Goal: Task Accomplishment & Management: Manage account settings

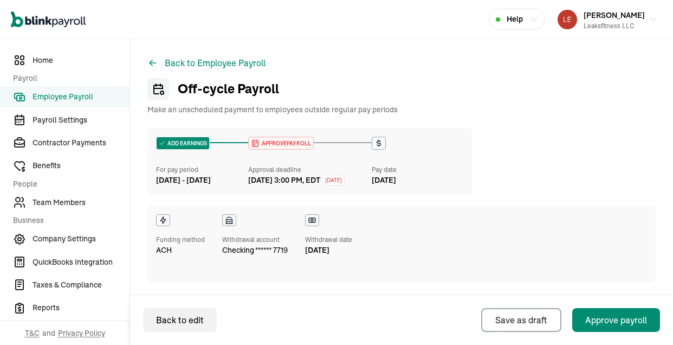
scroll to position [456, 0]
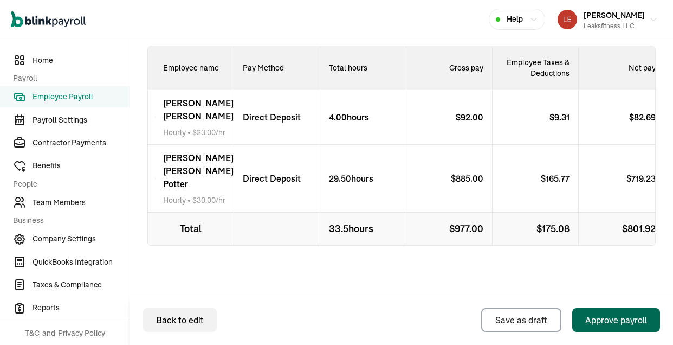
click at [602, 319] on div "Approve payroll" at bounding box center [617, 319] width 62 height 13
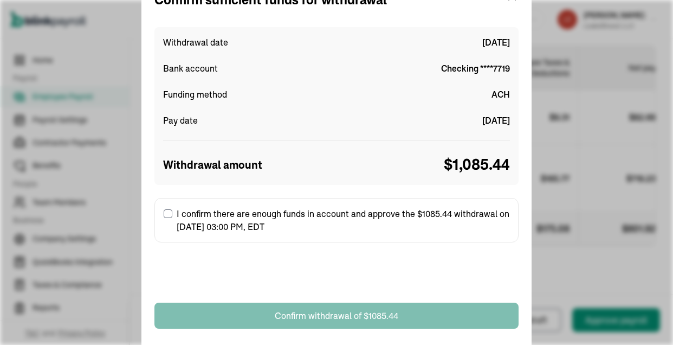
click at [169, 210] on input "I confirm there are enough funds in account and approve the $1085.44 withdrawal…" at bounding box center [168, 213] width 9 height 9
checkbox input "true"
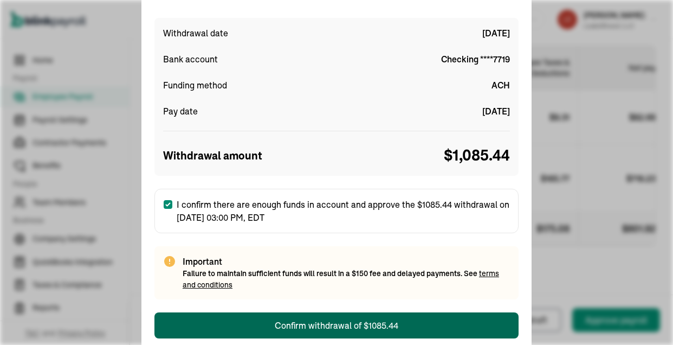
click at [340, 317] on button "Confirm withdrawal of $1085.44" at bounding box center [337, 325] width 364 height 26
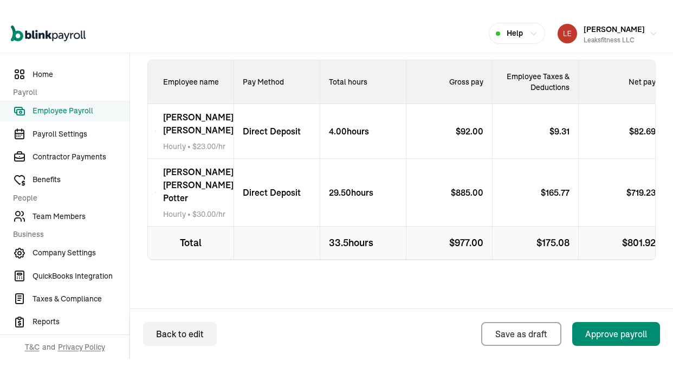
scroll to position [456, 0]
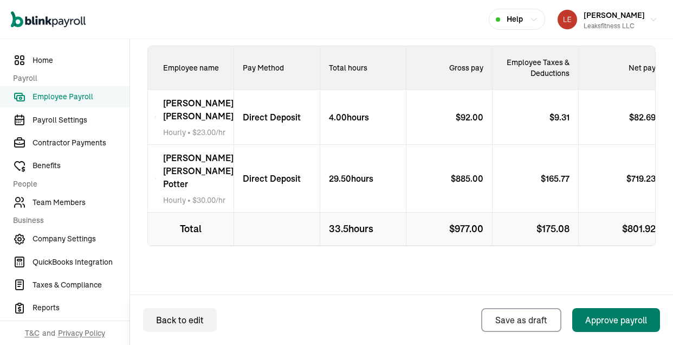
click at [602, 316] on div "Approve payroll" at bounding box center [617, 319] width 62 height 13
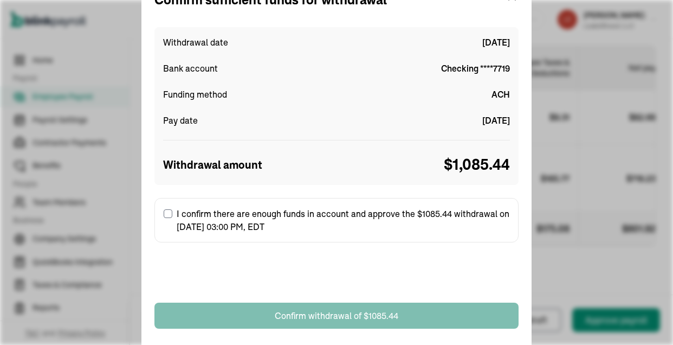
click at [171, 214] on input "I confirm there are enough funds in account and approve the $1085.44 withdrawal…" at bounding box center [168, 213] width 9 height 9
checkbox input "true"
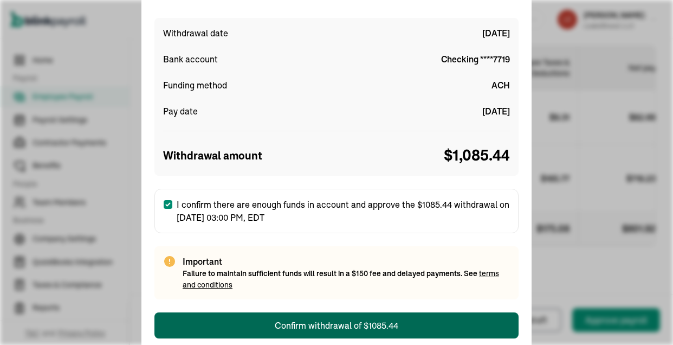
click at [358, 326] on div "Confirm withdrawal of $1085.44" at bounding box center [337, 325] width 124 height 13
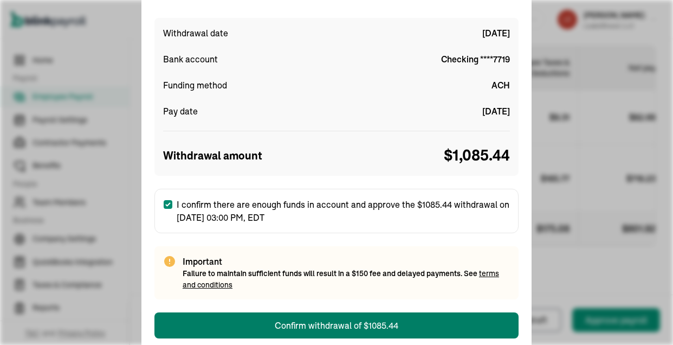
click at [534, 257] on div "Confirm sufficient funds for withdrawal Withdrawal date [DATE] Bank account Che…" at bounding box center [336, 172] width 673 height 345
click at [638, 215] on div "Confirm sufficient funds for withdrawal Withdrawal date [DATE] Bank account Che…" at bounding box center [336, 172] width 673 height 345
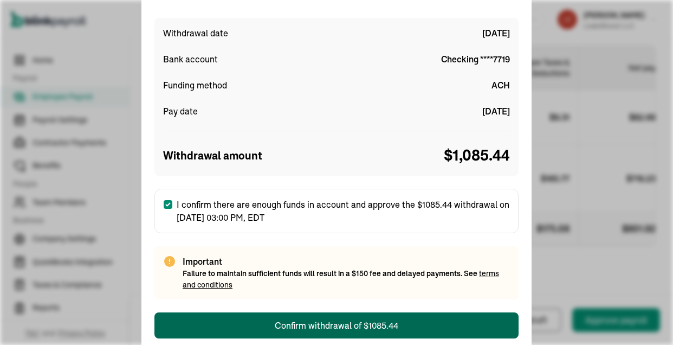
click at [346, 320] on div "Confirm withdrawal of $1085.44" at bounding box center [337, 325] width 124 height 13
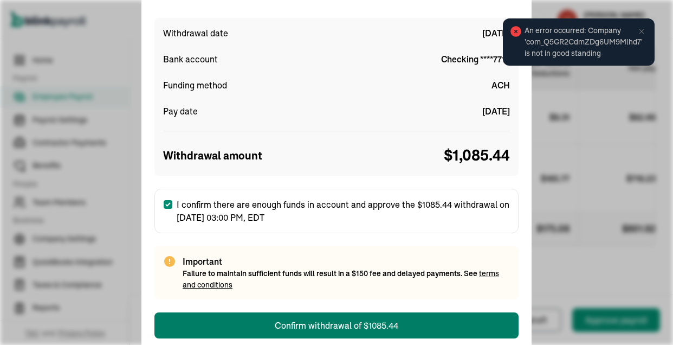
click at [643, 29] on div "Confirm sufficient funds for withdrawal Withdrawal date [DATE] Bank account Che…" at bounding box center [336, 172] width 673 height 345
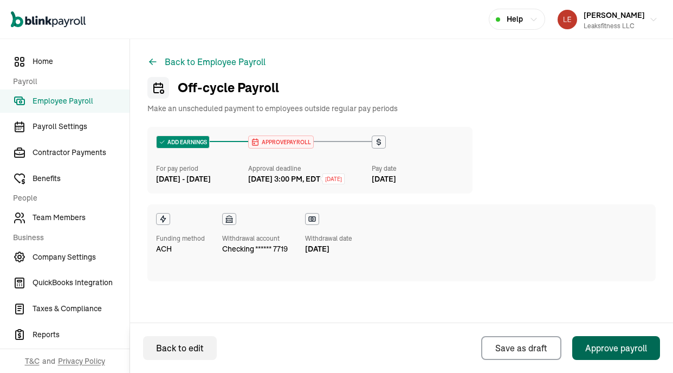
scroll to position [0, 0]
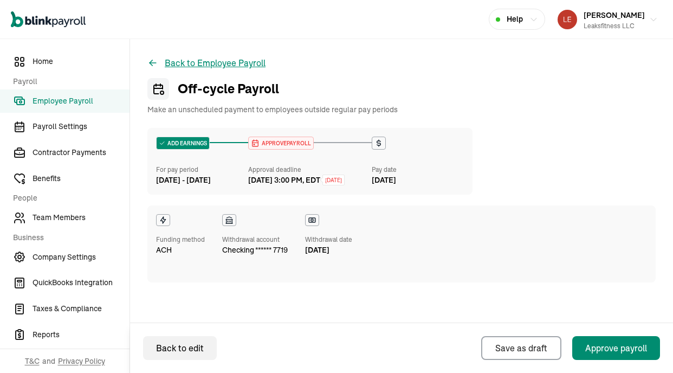
click at [208, 61] on button "Back to Employee Payroll" at bounding box center [206, 62] width 118 height 13
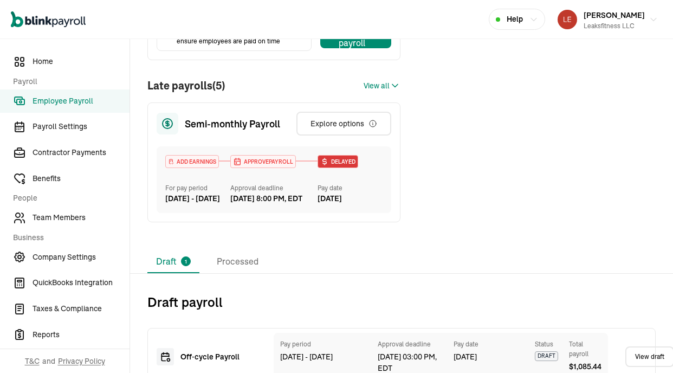
scroll to position [232, 0]
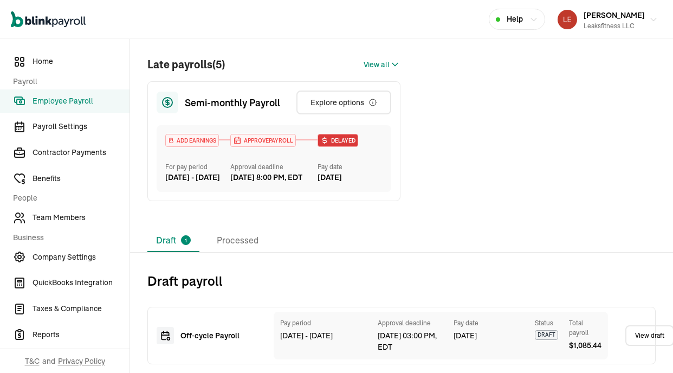
click at [185, 240] on span "1" at bounding box center [186, 240] width 2 height 8
click at [520, 338] on div "[DATE]" at bounding box center [489, 335] width 70 height 11
click at [245, 237] on li "Processed" at bounding box center [237, 240] width 59 height 23
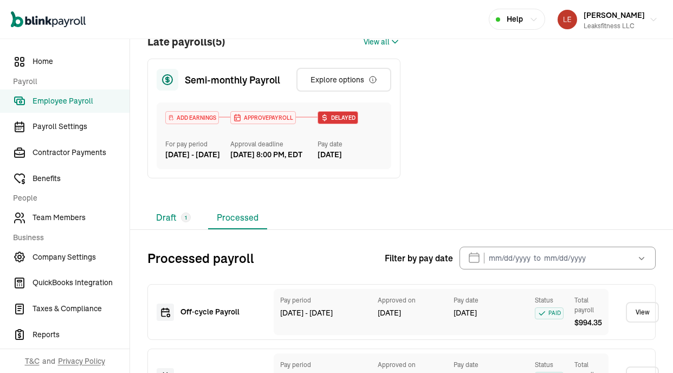
click at [178, 229] on li "Draft 1" at bounding box center [173, 218] width 52 height 23
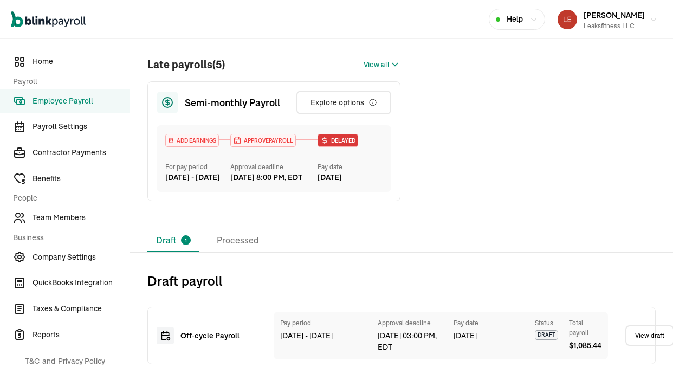
click at [412, 339] on div "[DATE] 03:00 PM, EDT" at bounding box center [410, 341] width 65 height 23
click at [70, 101] on span "Employee Payroll" at bounding box center [81, 100] width 97 height 11
click at [549, 315] on div "Pay period [DATE] - [DATE] Approval deadline [DATE] 03:00 PM, EDT Pay date [DAT…" at bounding box center [441, 336] width 335 height 48
click at [203, 339] on div "Off‑cycle Payroll" at bounding box center [219, 335] width 76 height 11
click at [363, 56] on div "Late payrolls (5) View all" at bounding box center [273, 64] width 253 height 16
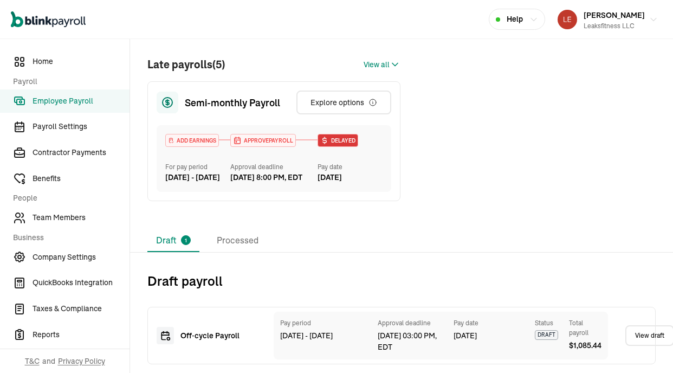
click at [365, 56] on div "Late payrolls (5) View all" at bounding box center [273, 64] width 253 height 16
click at [372, 59] on span "View all" at bounding box center [377, 64] width 26 height 11
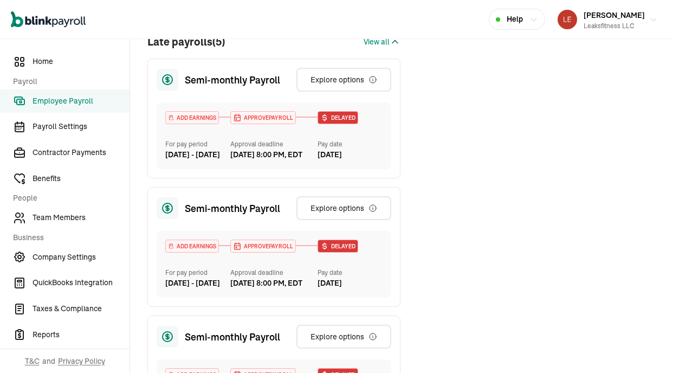
click at [372, 48] on span "View all" at bounding box center [377, 41] width 26 height 11
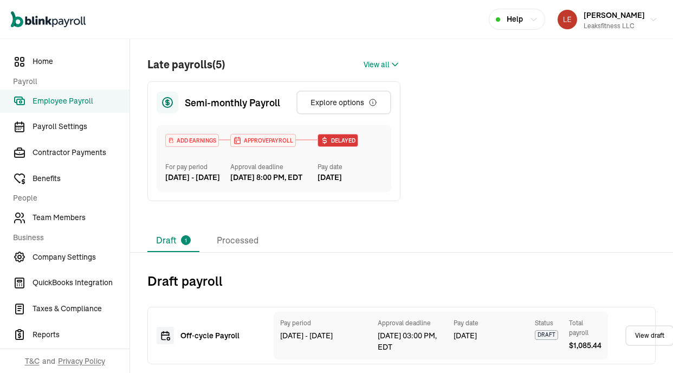
click at [171, 239] on li "Draft 1" at bounding box center [173, 240] width 52 height 23
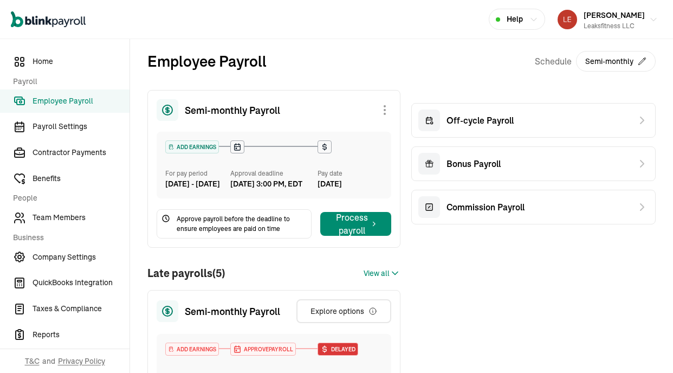
scroll to position [0, 0]
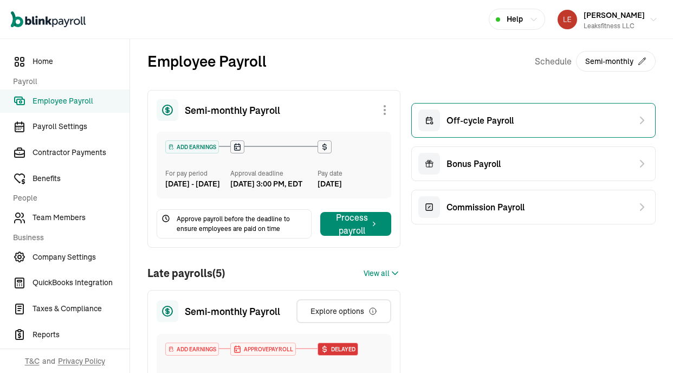
click at [488, 121] on span "Off-cycle Payroll" at bounding box center [480, 120] width 67 height 13
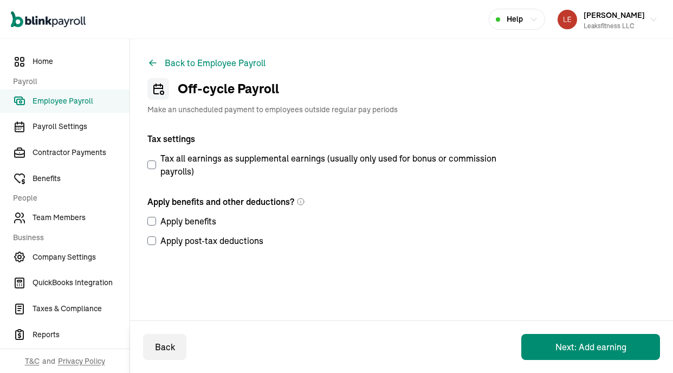
click at [156, 219] on label "Apply benefits" at bounding box center [326, 221] width 358 height 13
click at [156, 219] on input "Apply benefits" at bounding box center [151, 221] width 9 height 9
checkbox input "true"
click at [188, 62] on button "Back to Employee Payroll" at bounding box center [206, 62] width 118 height 13
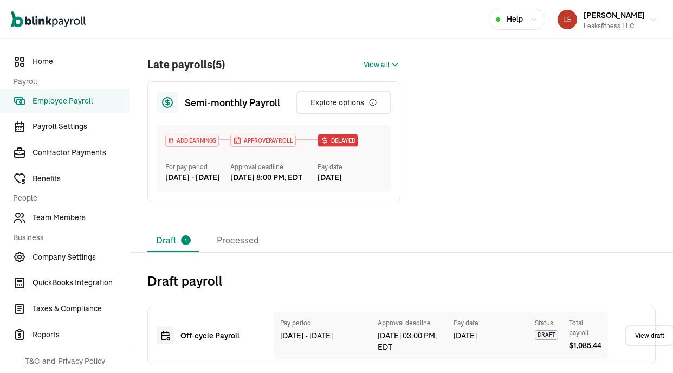
click at [505, 336] on div "[DATE]" at bounding box center [489, 335] width 70 height 11
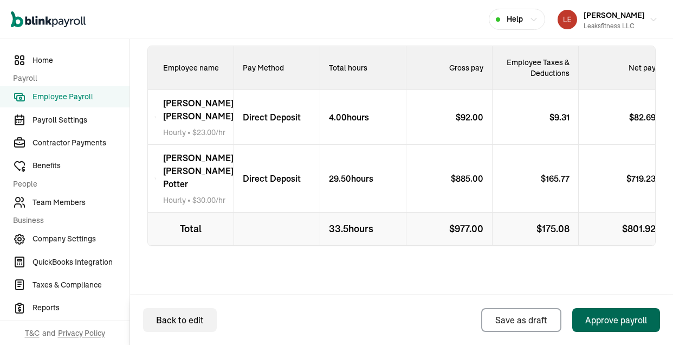
click at [602, 316] on div "Approve payroll" at bounding box center [617, 319] width 62 height 13
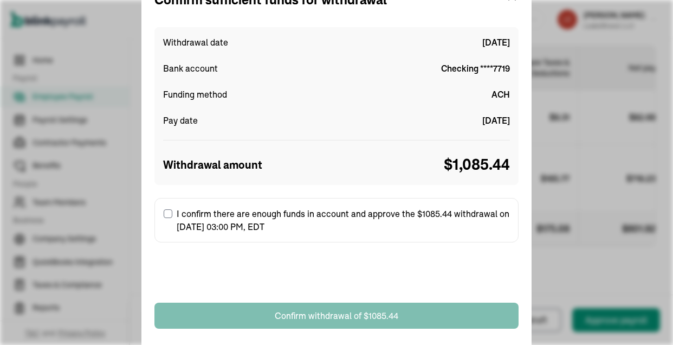
click at [171, 214] on input "I confirm there are enough funds in account and approve the $1085.44 withdrawal…" at bounding box center [168, 213] width 9 height 9
checkbox input "true"
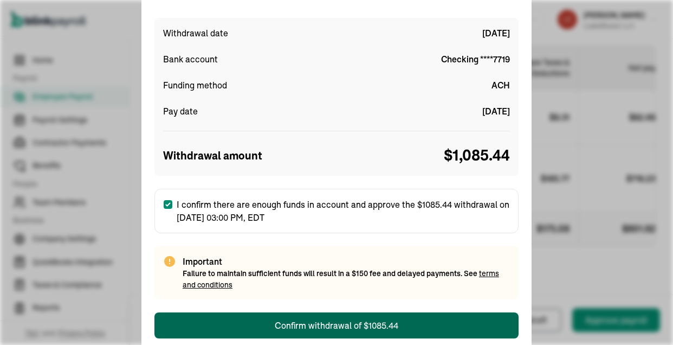
click at [358, 326] on div "Confirm withdrawal of $1085.44" at bounding box center [337, 325] width 124 height 13
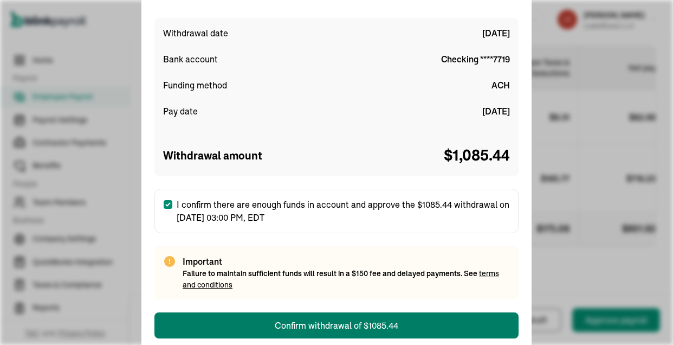
click at [534, 257] on div "Confirm sufficient funds for withdrawal Withdrawal date [DATE] Bank account Che…" at bounding box center [336, 172] width 673 height 345
click at [638, 215] on div "Confirm sufficient funds for withdrawal Withdrawal date [DATE] Bank account Che…" at bounding box center [336, 172] width 673 height 345
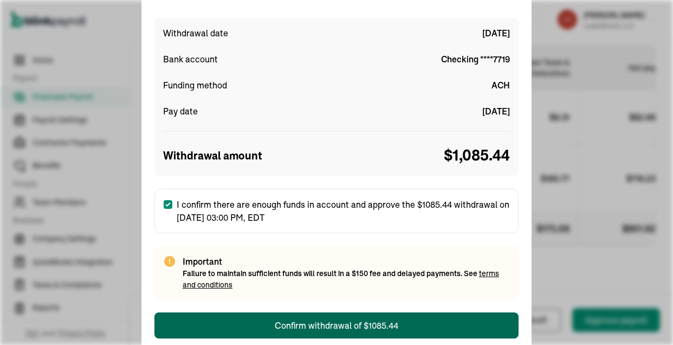
click at [346, 320] on div "Confirm withdrawal of $1085.44" at bounding box center [337, 325] width 124 height 13
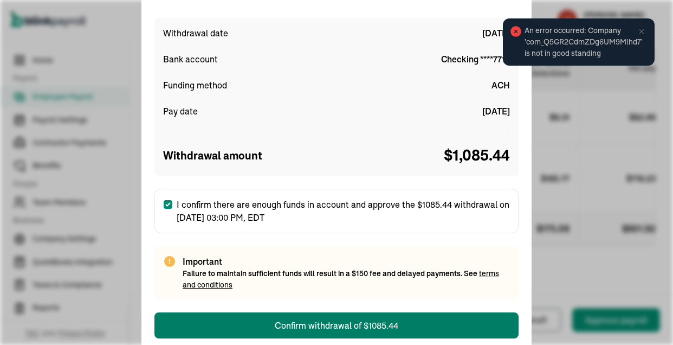
click at [643, 29] on div "Confirm sufficient funds for withdrawal Withdrawal date [DATE] Bank account Che…" at bounding box center [336, 172] width 673 height 345
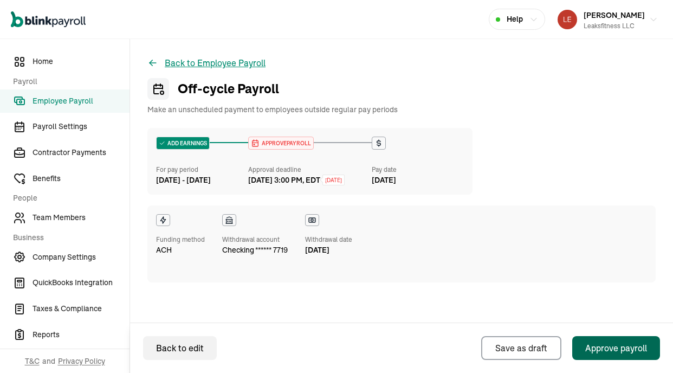
click at [208, 61] on button "Back to Employee Payroll" at bounding box center [206, 62] width 118 height 13
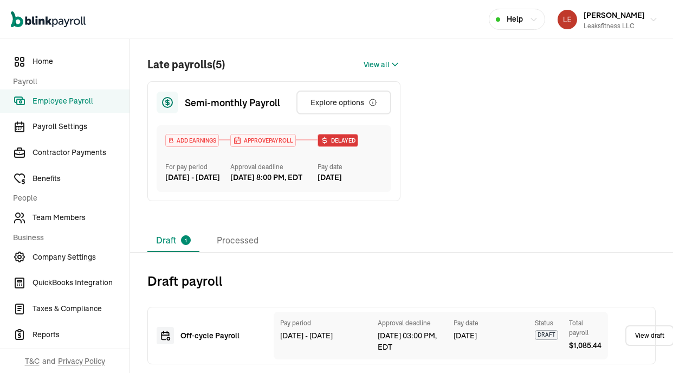
click at [185, 240] on span "1" at bounding box center [186, 240] width 2 height 8
click at [520, 338] on div "[DATE]" at bounding box center [489, 335] width 70 height 11
click at [245, 237] on li "Processed" at bounding box center [237, 240] width 59 height 23
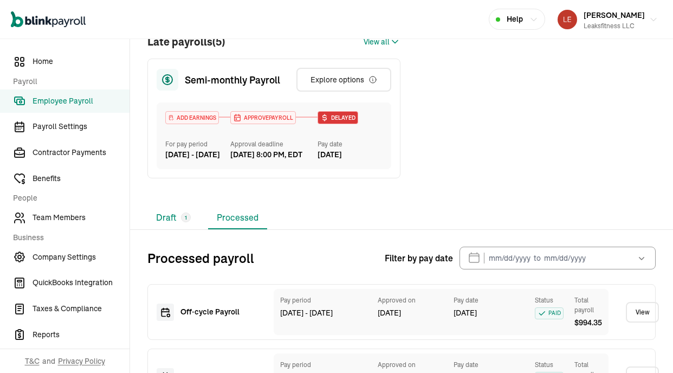
click at [178, 229] on li "Draft 1" at bounding box center [173, 218] width 52 height 23
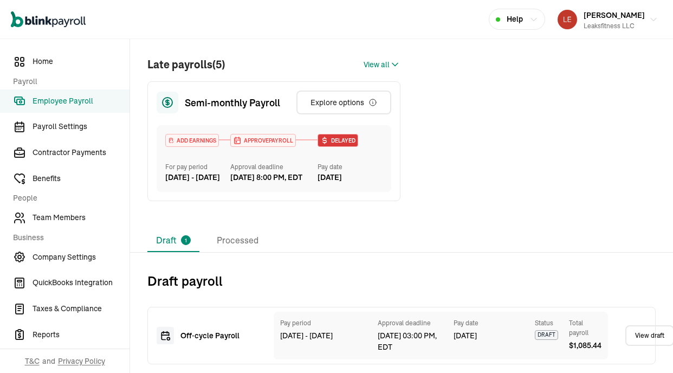
click at [412, 339] on div "[DATE] 03:00 PM, EDT" at bounding box center [410, 341] width 65 height 23
click at [70, 101] on span "Employee Payroll" at bounding box center [81, 100] width 97 height 11
click at [549, 315] on div "Pay period [DATE] - [DATE] Approval deadline [DATE] 03:00 PM, EDT Pay date [DAT…" at bounding box center [441, 336] width 335 height 48
click at [203, 339] on div "Off‑cycle Payroll" at bounding box center [219, 335] width 76 height 11
click at [363, 56] on div "Late payrolls (5) View all" at bounding box center [273, 64] width 253 height 16
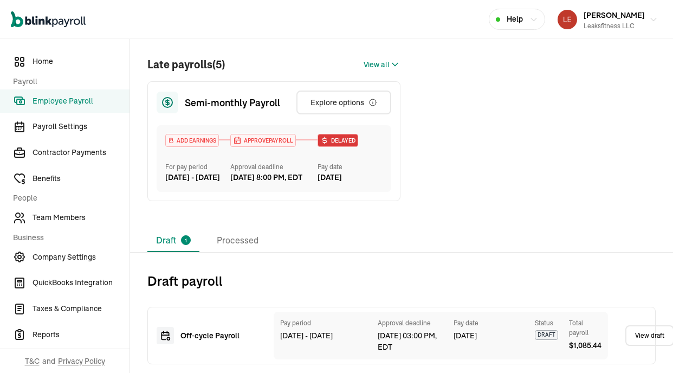
click at [365, 56] on div "Late payrolls (5) View all" at bounding box center [273, 64] width 253 height 16
click at [372, 59] on span "View all" at bounding box center [377, 64] width 26 height 11
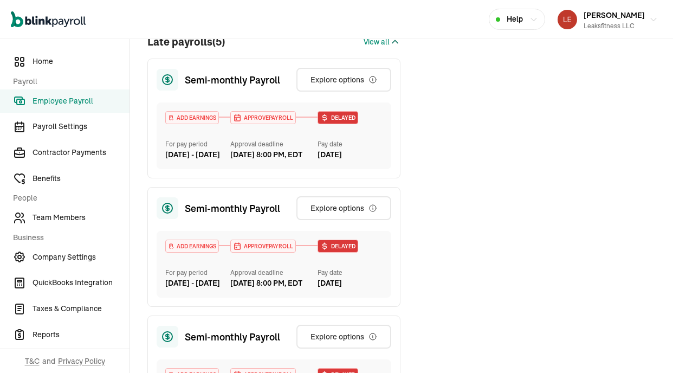
click at [372, 48] on span "View all" at bounding box center [377, 41] width 26 height 11
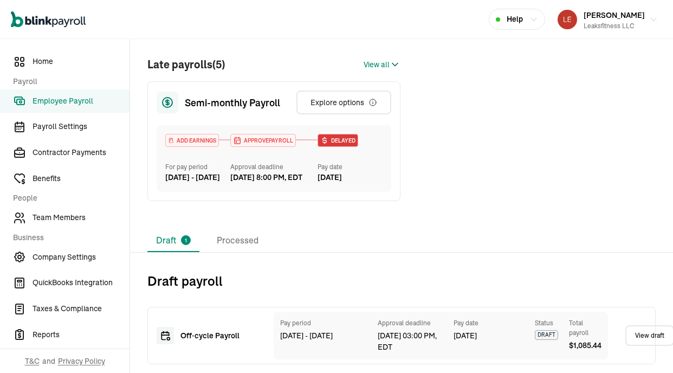
click at [171, 239] on li "Draft 1" at bounding box center [173, 240] width 52 height 23
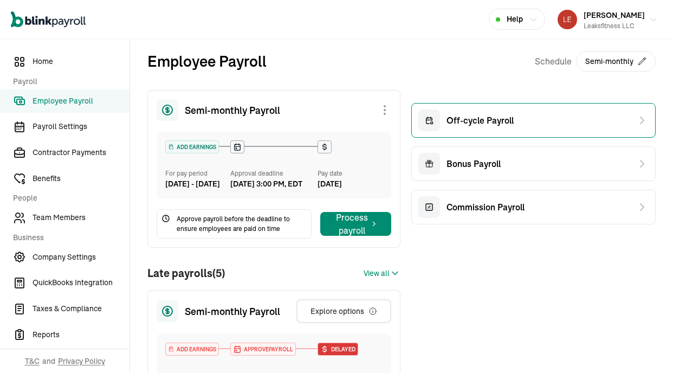
click at [488, 121] on span "Off-cycle Payroll" at bounding box center [480, 120] width 67 height 13
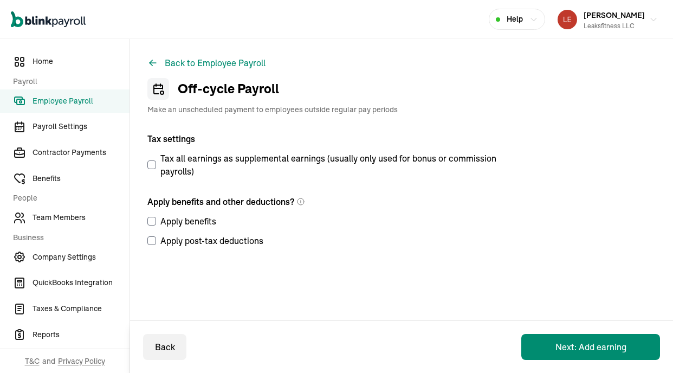
click at [156, 219] on label "Apply benefits" at bounding box center [326, 221] width 358 height 13
click at [156, 219] on input "Apply benefits" at bounding box center [151, 221] width 9 height 9
checkbox input "true"
click at [188, 62] on button "Back to Employee Payroll" at bounding box center [206, 62] width 118 height 13
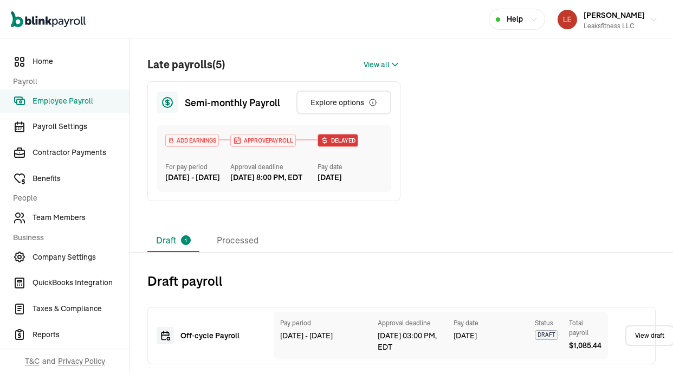
click at [505, 336] on div "[DATE]" at bounding box center [489, 335] width 70 height 11
